Goal: Navigation & Orientation: Find specific page/section

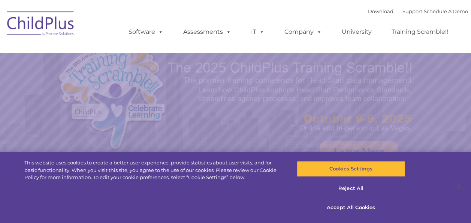
select select "MEDIUM"
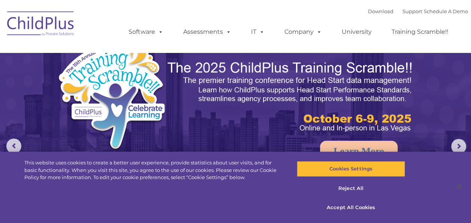
click at [78, 10] on img at bounding box center [40, 24] width 75 height 37
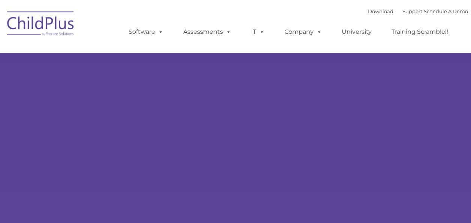
type input ""
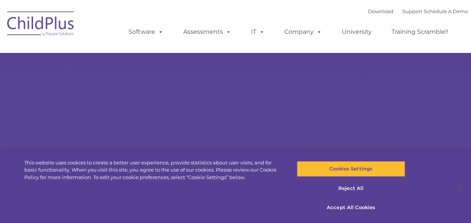
select select "MEDIUM"
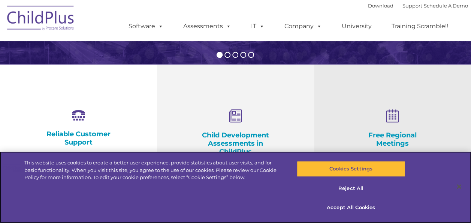
scroll to position [229, 0]
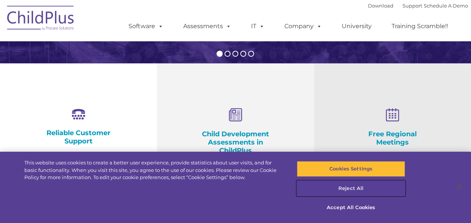
click at [358, 188] on button "Reject All" at bounding box center [351, 188] width 108 height 16
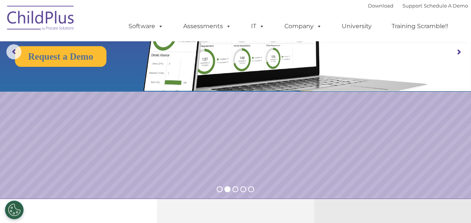
scroll to position [67, 0]
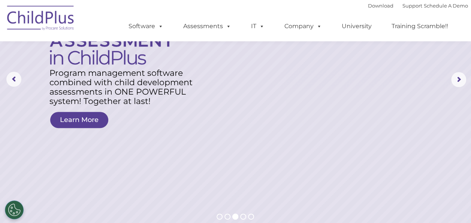
click at [208, 99] on rs-layer at bounding box center [235, 79] width 471 height 292
click at [226, 30] on span at bounding box center [227, 25] width 8 height 7
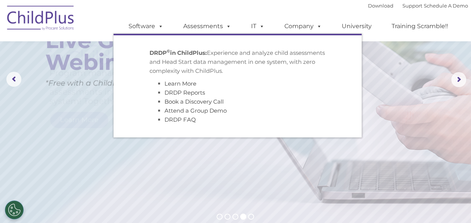
click at [405, 174] on rs-layer at bounding box center [235, 79] width 471 height 292
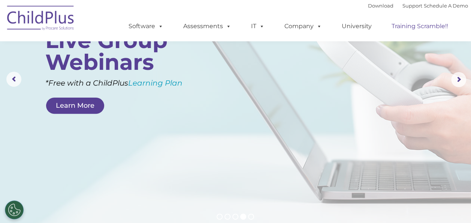
click at [420, 30] on link "Training Scramble!!" at bounding box center [420, 26] width 72 height 15
